Goal: Information Seeking & Learning: Learn about a topic

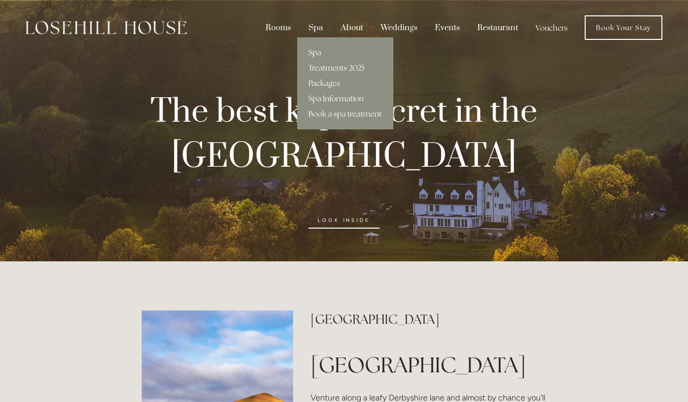
click at [319, 30] on div "Spa" at bounding box center [316, 27] width 30 height 19
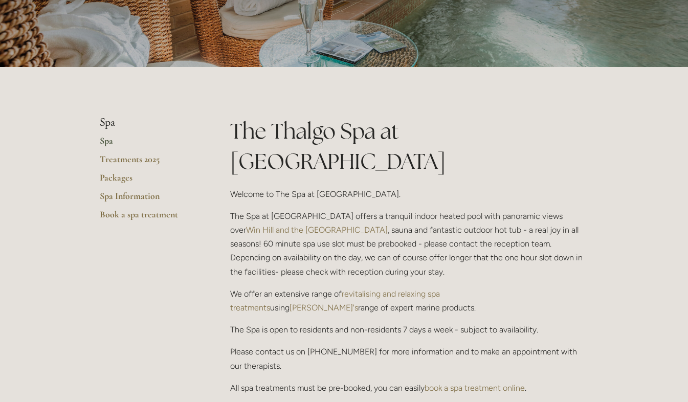
scroll to position [150, 0]
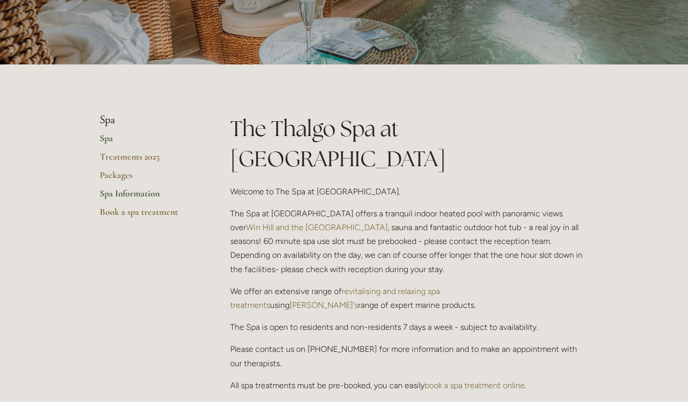
click at [134, 189] on link "Spa Information" at bounding box center [149, 197] width 98 height 18
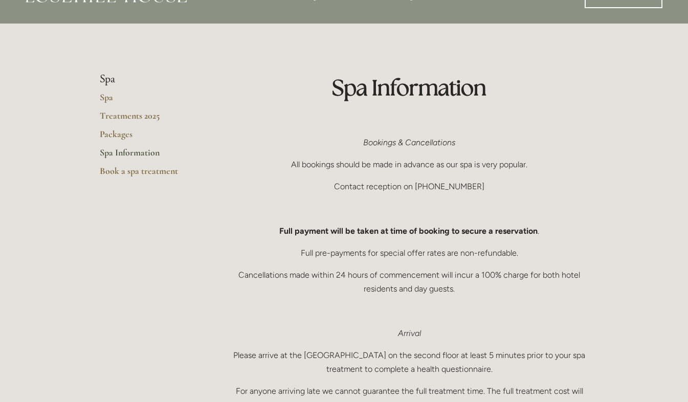
scroll to position [15, 0]
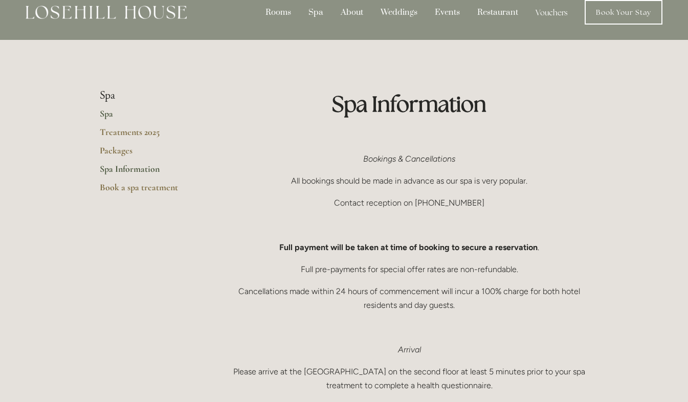
click at [107, 111] on link "Spa" at bounding box center [149, 117] width 98 height 18
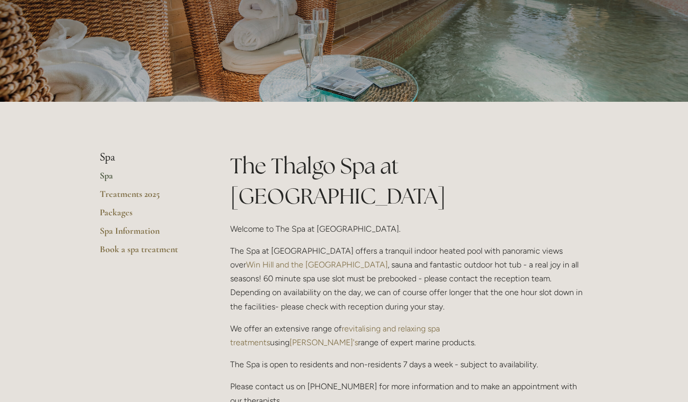
scroll to position [115, 0]
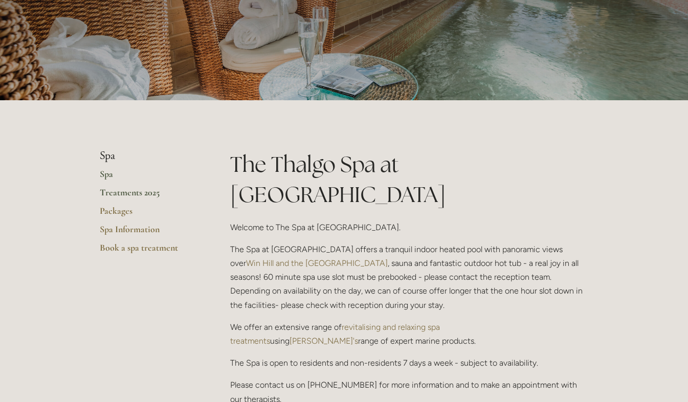
click at [141, 200] on link "Treatments 2025" at bounding box center [149, 196] width 98 height 18
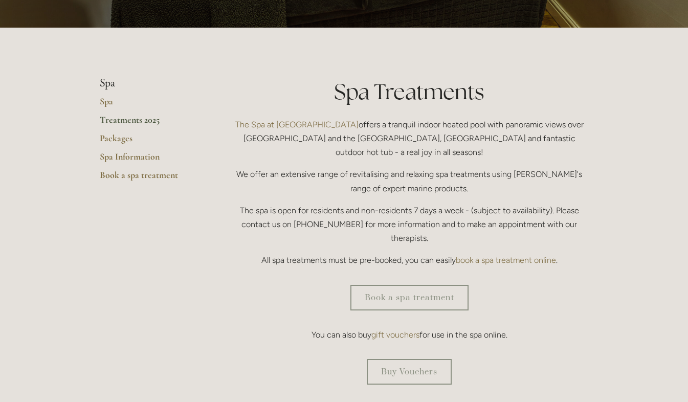
scroll to position [188, 0]
